Goal: Navigation & Orientation: Find specific page/section

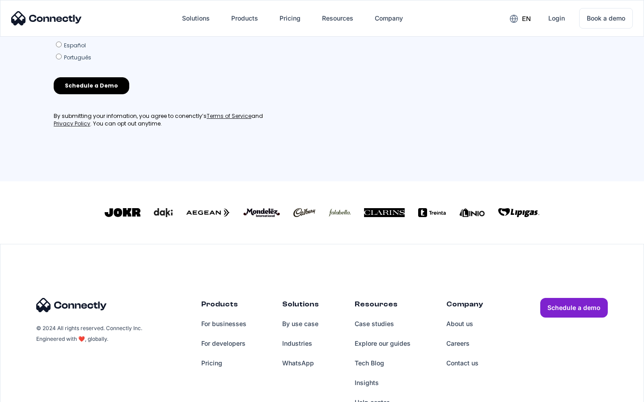
scroll to position [384, 0]
